Goal: Task Accomplishment & Management: Manage account settings

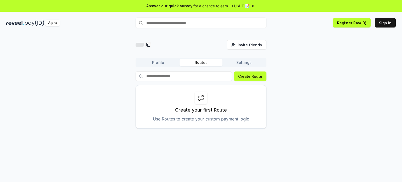
click at [164, 58] on div "Profile Routes Settings" at bounding box center [200, 62] width 131 height 9
click at [164, 60] on button "Profile" at bounding box center [158, 62] width 43 height 7
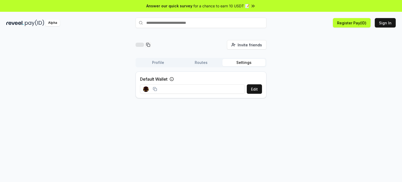
click at [246, 64] on button "Settings" at bounding box center [243, 62] width 43 height 7
click at [154, 58] on div "Profile Routes Settings" at bounding box center [200, 62] width 131 height 9
